Goal: Task Accomplishment & Management: Complete application form

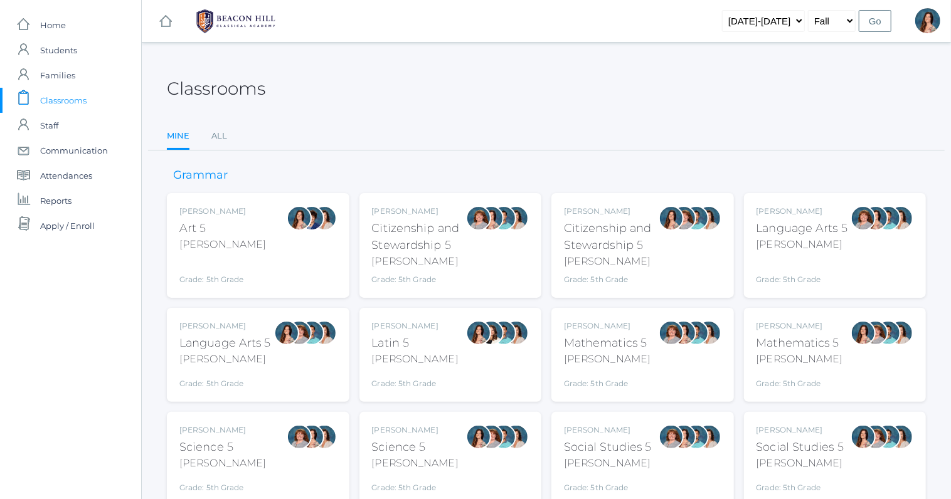
click at [210, 342] on div "Language Arts 5" at bounding box center [225, 343] width 92 height 17
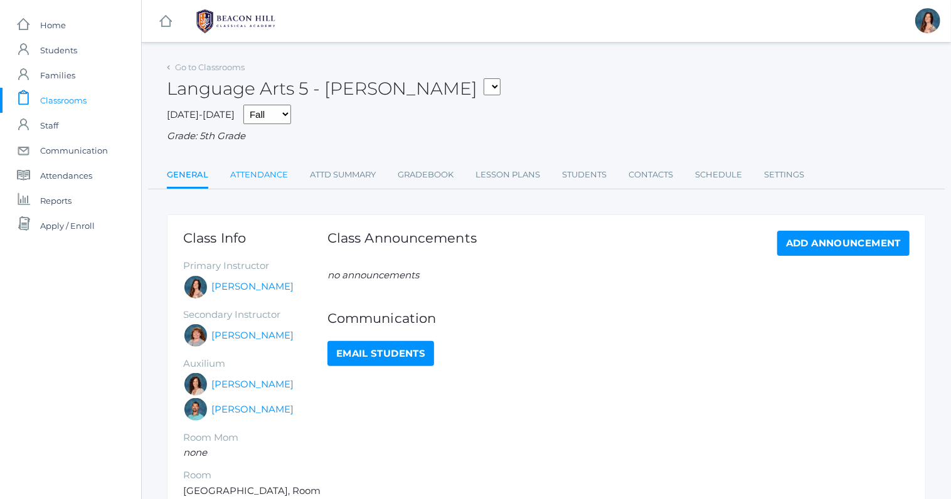
click at [263, 169] on link "Attendance" at bounding box center [259, 174] width 58 height 25
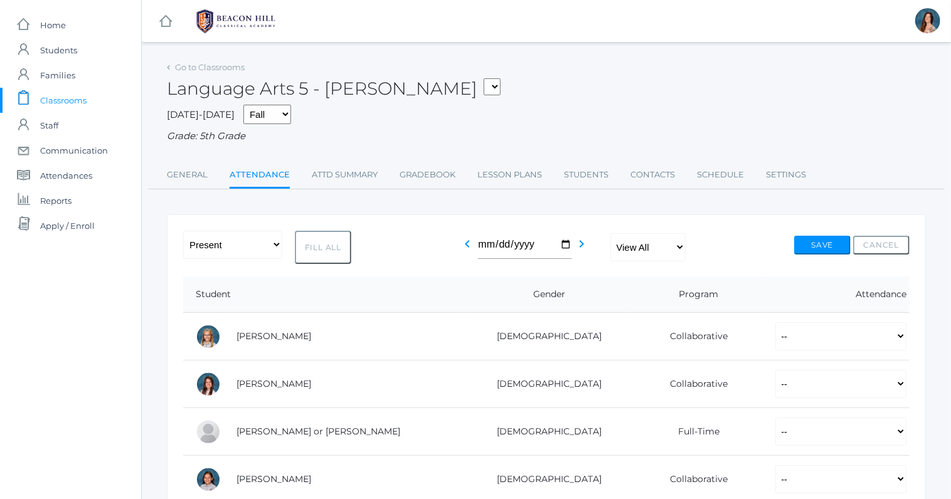
click at [322, 243] on button "Fill All" at bounding box center [323, 247] width 56 height 33
select select "P"
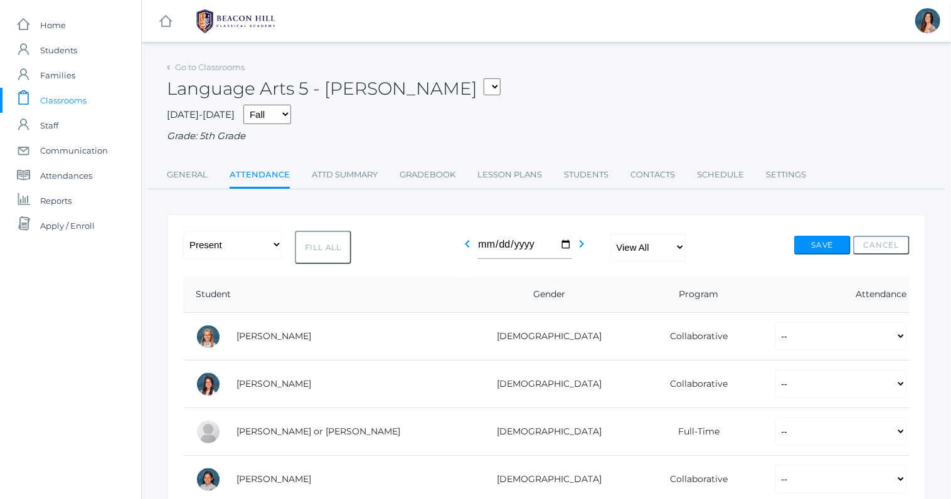
select select "P"
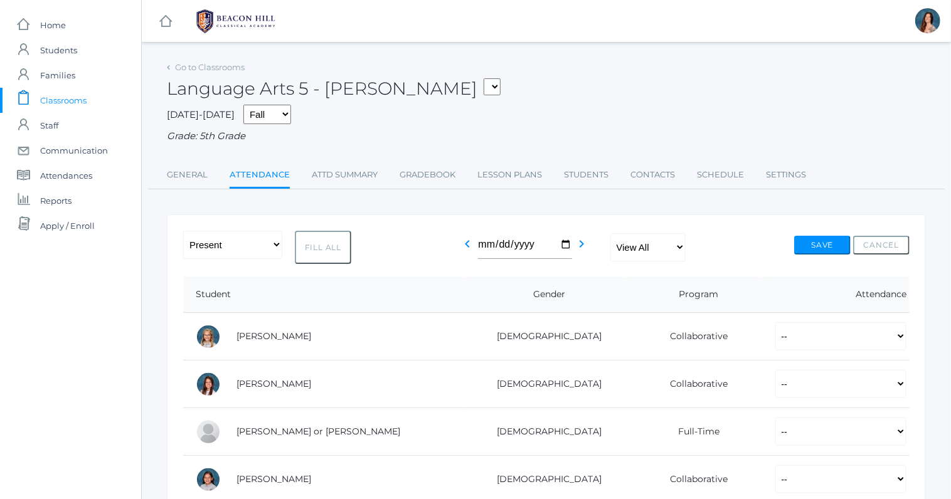
select select "P"
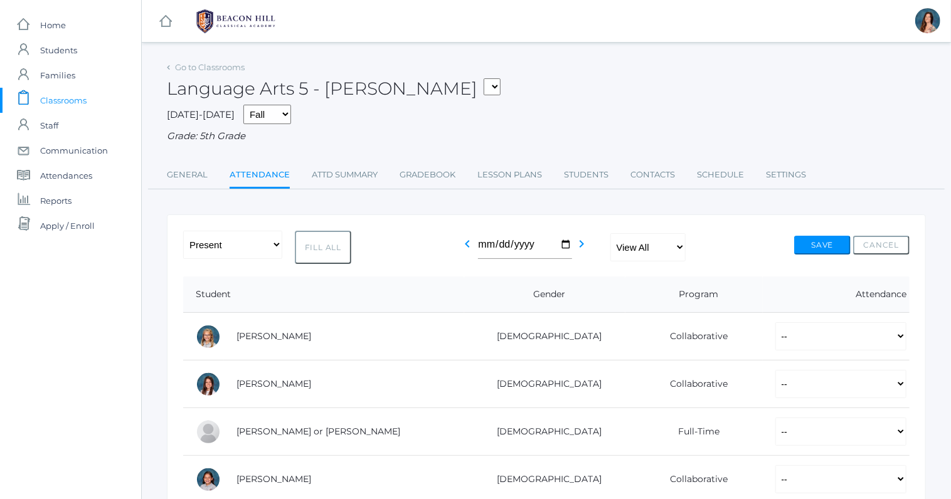
select select "P"
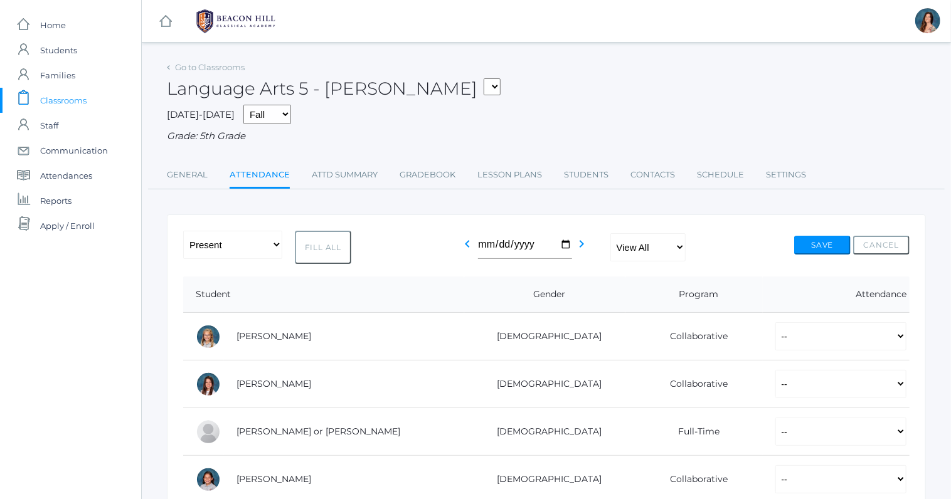
select select "P"
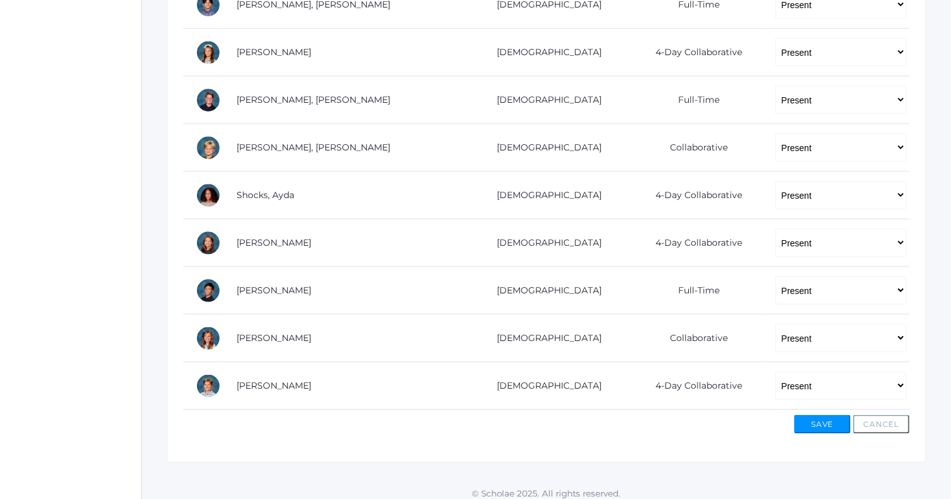
scroll to position [857, 0]
click at [815, 417] on button "Save" at bounding box center [822, 423] width 56 height 19
